Goal: Use online tool/utility: Utilize a website feature to perform a specific function

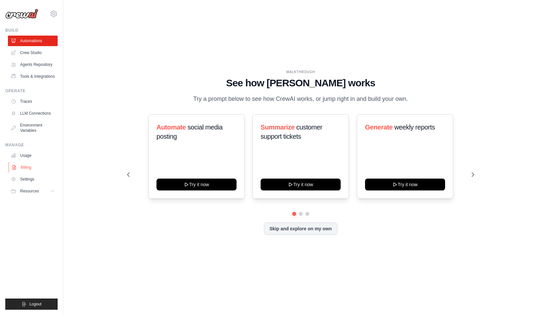
click at [27, 166] on link "Billing" at bounding box center [34, 167] width 50 height 11
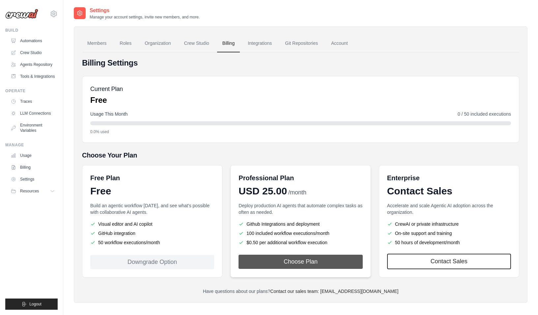
click at [299, 262] on button "Choose Plan" at bounding box center [301, 262] width 124 height 14
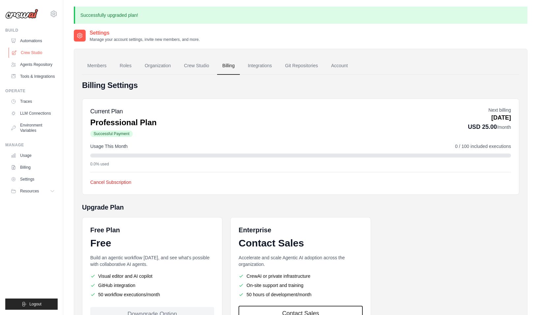
click at [32, 52] on link "Crew Studio" at bounding box center [34, 52] width 50 height 11
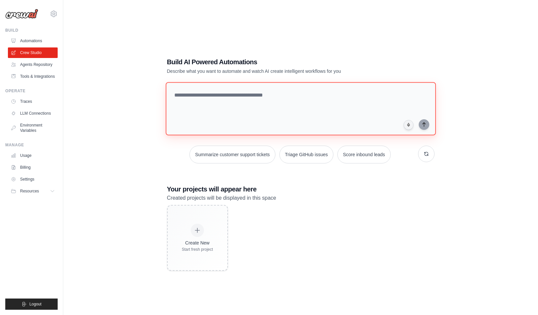
click at [259, 95] on textarea at bounding box center [300, 108] width 270 height 53
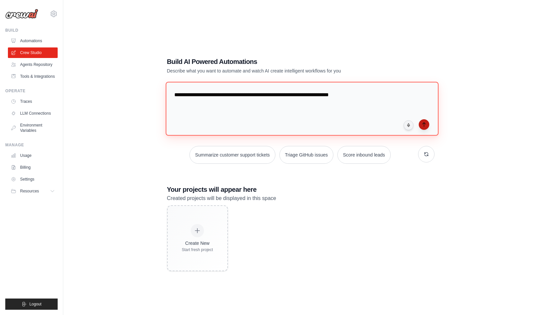
type textarea "**********"
drag, startPoint x: 425, startPoint y: 125, endPoint x: 440, endPoint y: 124, distance: 14.5
click at [425, 125] on icon "submit" at bounding box center [424, 124] width 5 height 5
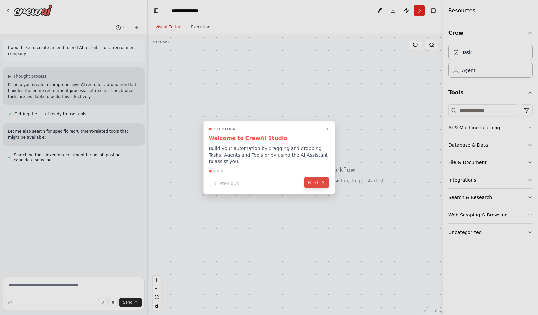
click at [316, 183] on button "Next" at bounding box center [316, 182] width 25 height 11
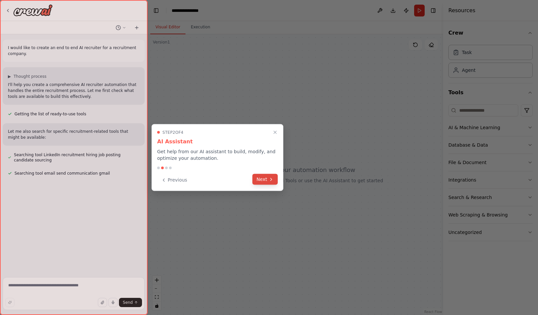
click at [267, 180] on button "Next" at bounding box center [264, 179] width 25 height 11
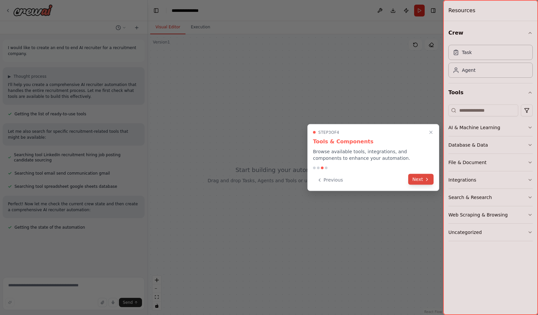
click at [421, 180] on button "Next" at bounding box center [420, 179] width 25 height 11
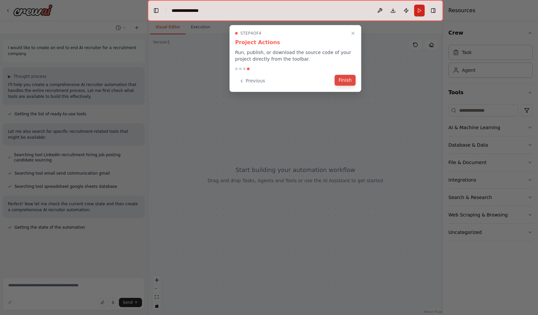
click at [343, 79] on button "Finish" at bounding box center [345, 80] width 21 height 11
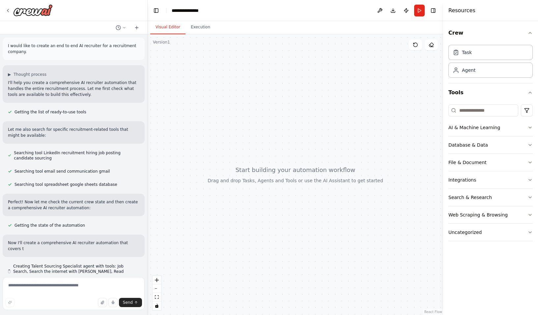
scroll to position [8, 0]
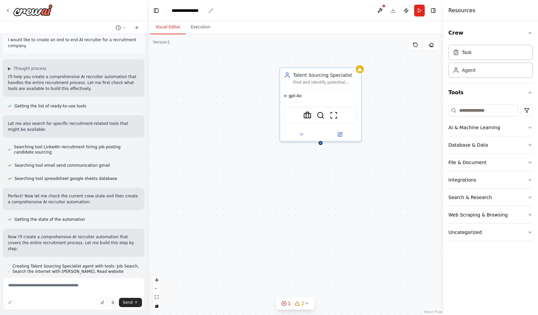
click at [209, 10] on icon "breadcrumb" at bounding box center [210, 10] width 5 height 5
click at [194, 11] on div "**********" at bounding box center [189, 10] width 34 height 7
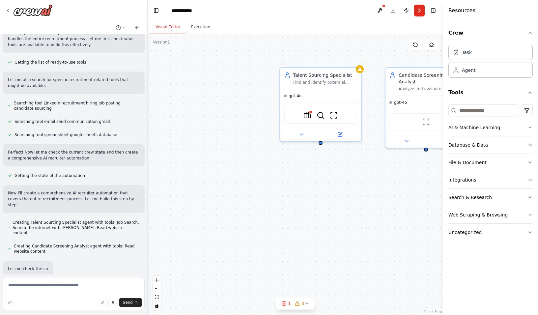
scroll to position [61, 0]
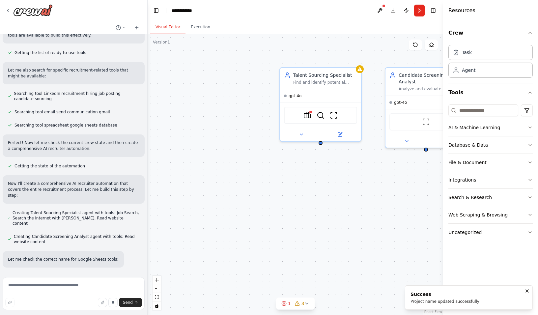
click at [94, 9] on div at bounding box center [73, 10] width 147 height 21
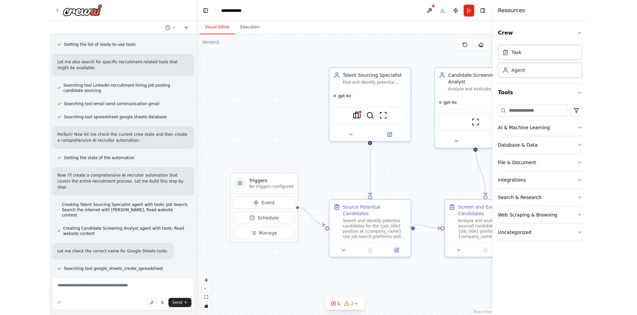
scroll to position [76, 0]
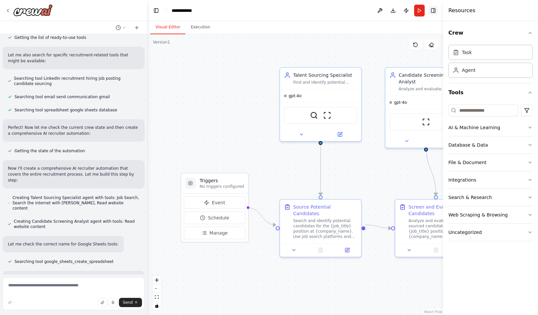
click at [434, 11] on button "Toggle Right Sidebar" at bounding box center [433, 10] width 9 height 9
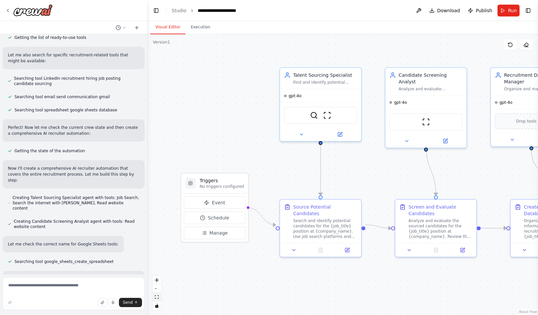
click at [156, 297] on icon "fit view" at bounding box center [157, 297] width 4 height 4
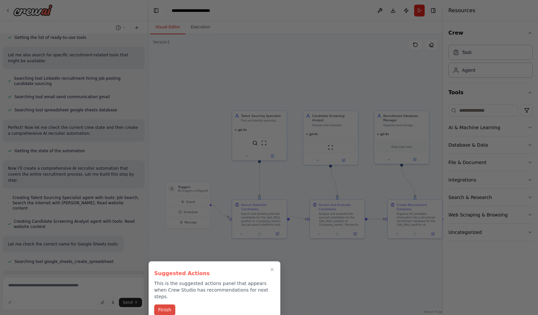
click at [168, 305] on button "Finish" at bounding box center [164, 310] width 21 height 11
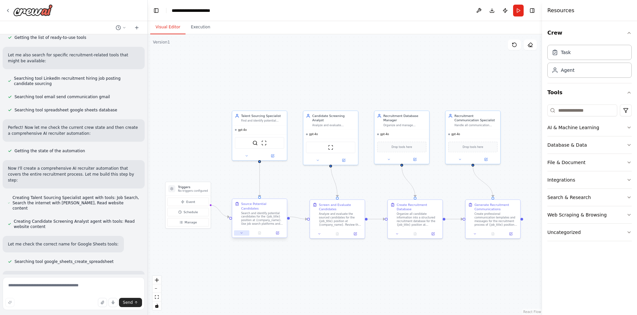
click at [242, 231] on icon at bounding box center [242, 233] width 4 height 4
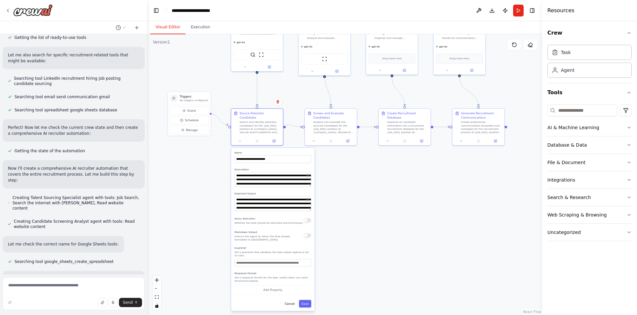
drag, startPoint x: 389, startPoint y: 270, endPoint x: 380, endPoint y: 176, distance: 94.7
click at [380, 176] on div ".deletable-edge-delete-btn { width: 20px; height: 20px; border: 0px solid #ffff…" at bounding box center [345, 174] width 394 height 281
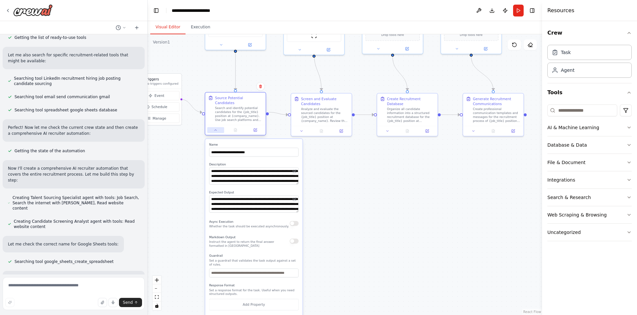
click at [216, 128] on icon at bounding box center [216, 130] width 4 height 4
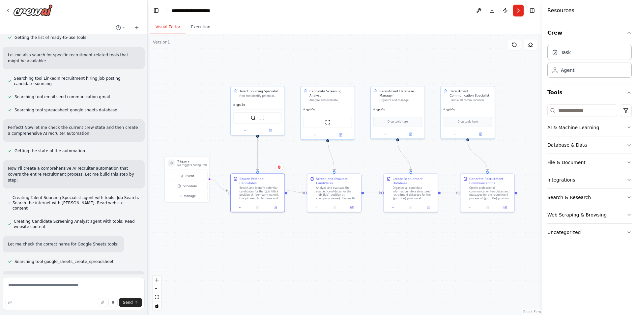
drag, startPoint x: 347, startPoint y: 162, endPoint x: 355, endPoint y: 234, distance: 72.6
click at [355, 234] on div ".deletable-edge-delete-btn { width: 20px; height: 20px; border: 0px solid #ffff…" at bounding box center [345, 174] width 394 height 281
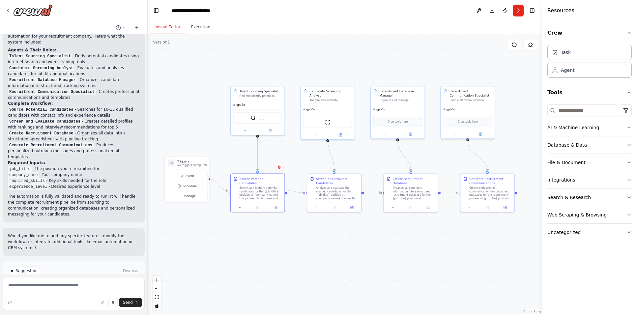
scroll to position [651, 0]
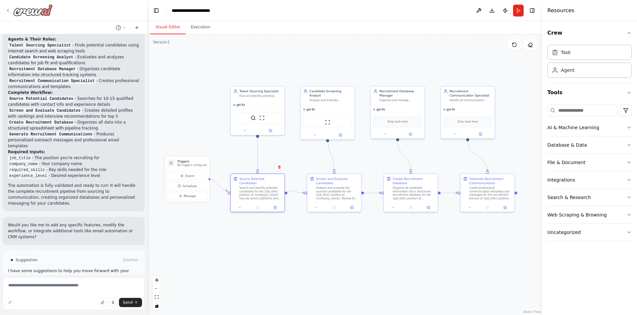
click at [7, 10] on icon at bounding box center [7, 10] width 5 height 5
